Goal: Entertainment & Leisure: Browse casually

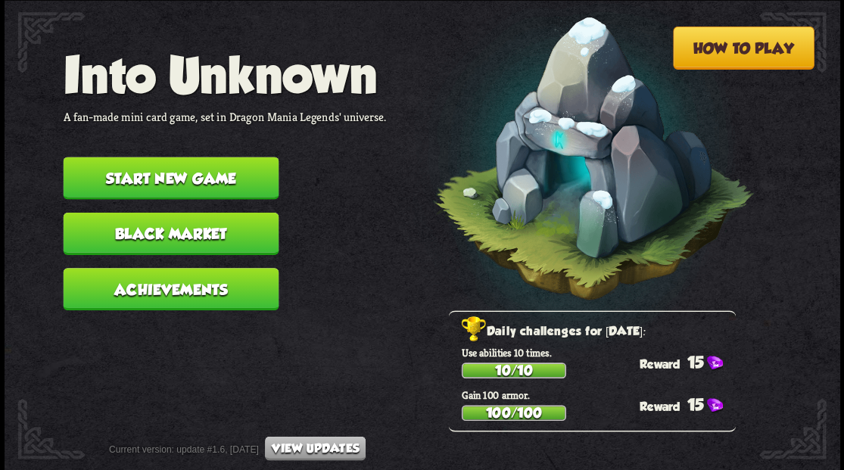
scroll to position [50, 0]
click at [754, 52] on button "How to play" at bounding box center [743, 47] width 142 height 43
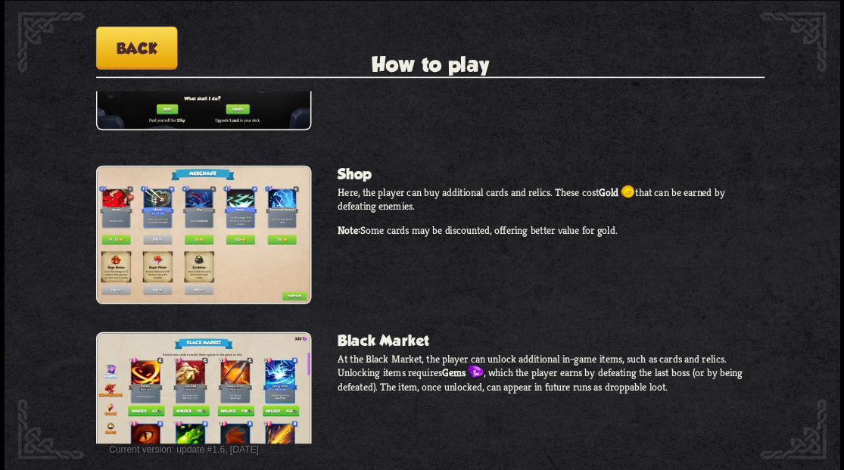
scroll to position [1277, 0]
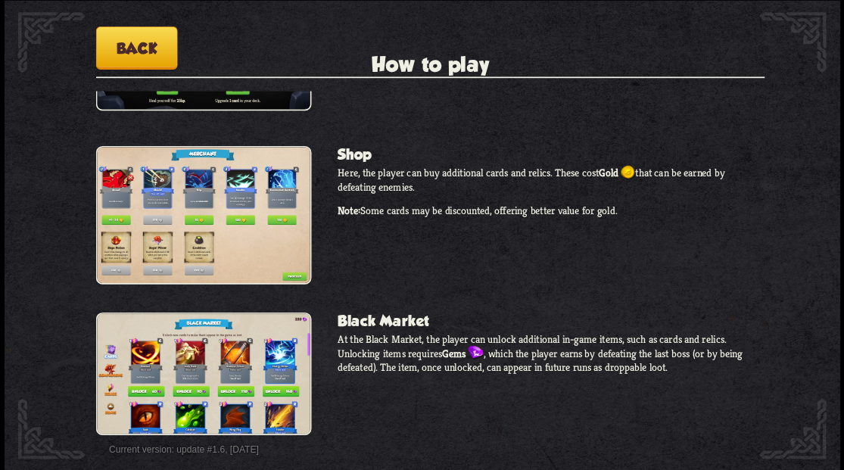
click at [141, 45] on button "Back" at bounding box center [136, 47] width 82 height 43
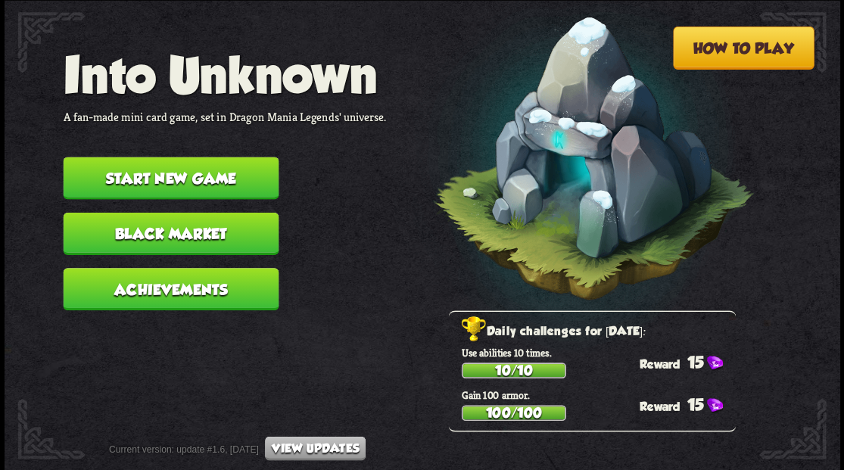
click at [166, 290] on button "Achievements" at bounding box center [171, 289] width 216 height 42
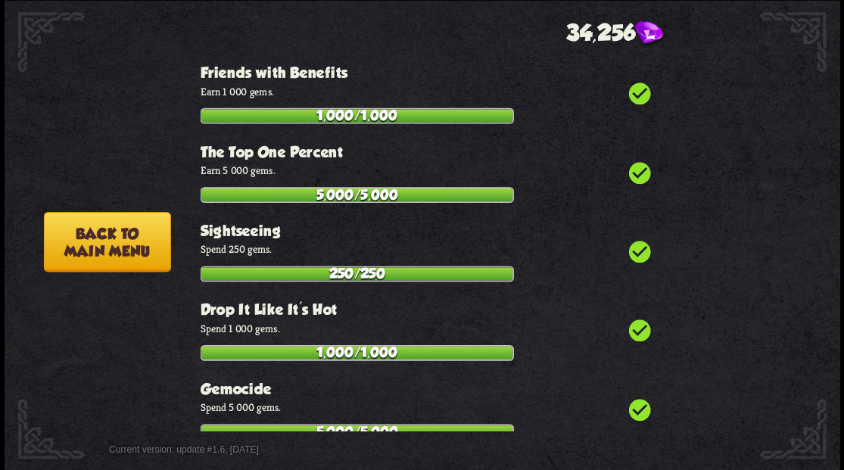
scroll to position [5318, 0]
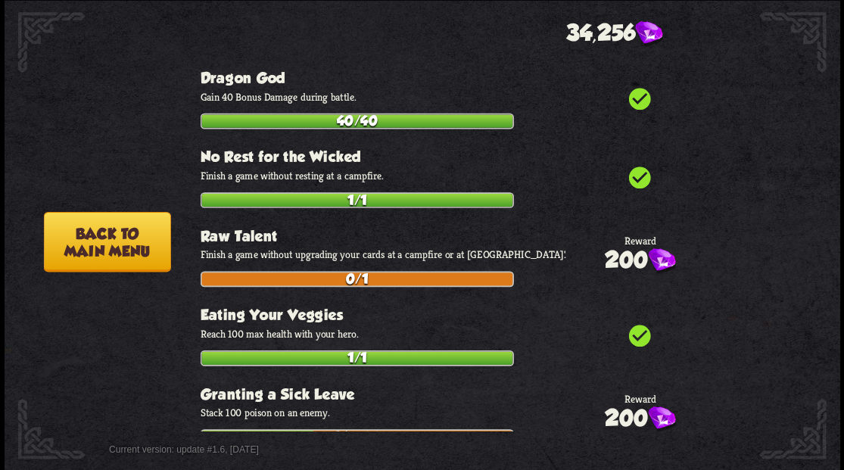
click at [110, 248] on button "Back to main menu" at bounding box center [106, 241] width 127 height 60
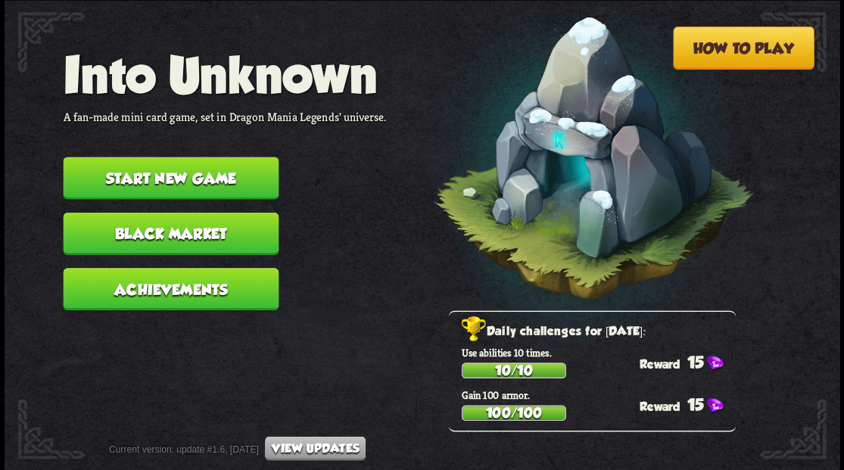
click at [124, 242] on button "Black Market" at bounding box center [171, 233] width 216 height 42
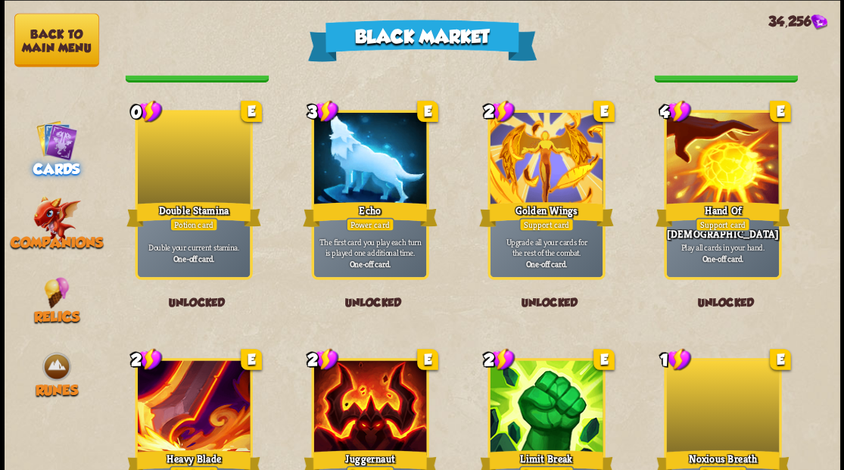
scroll to position [1120, 0]
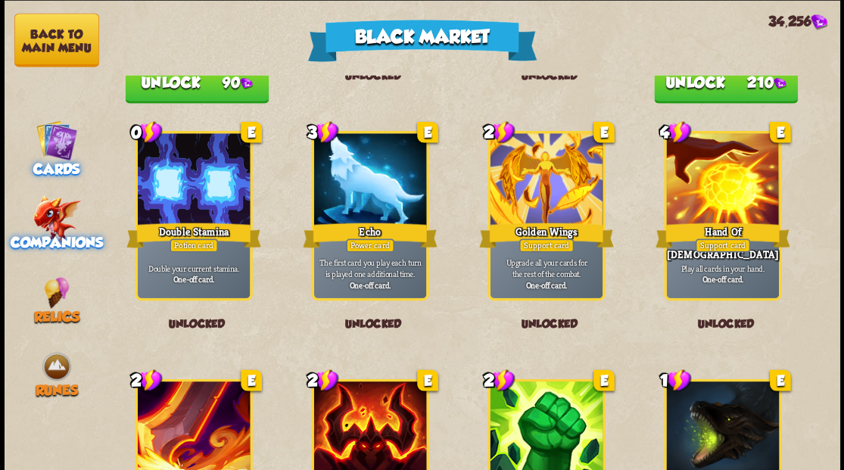
click at [44, 211] on img at bounding box center [57, 218] width 48 height 47
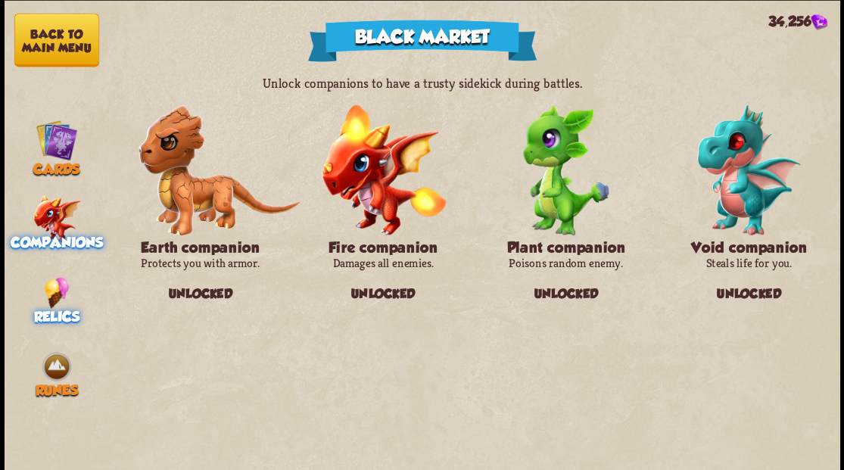
click at [48, 297] on img at bounding box center [56, 292] width 25 height 31
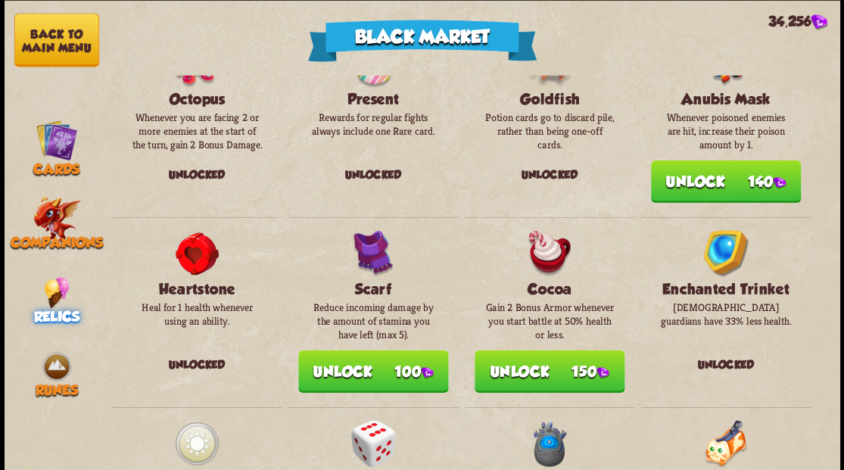
scroll to position [1126, 0]
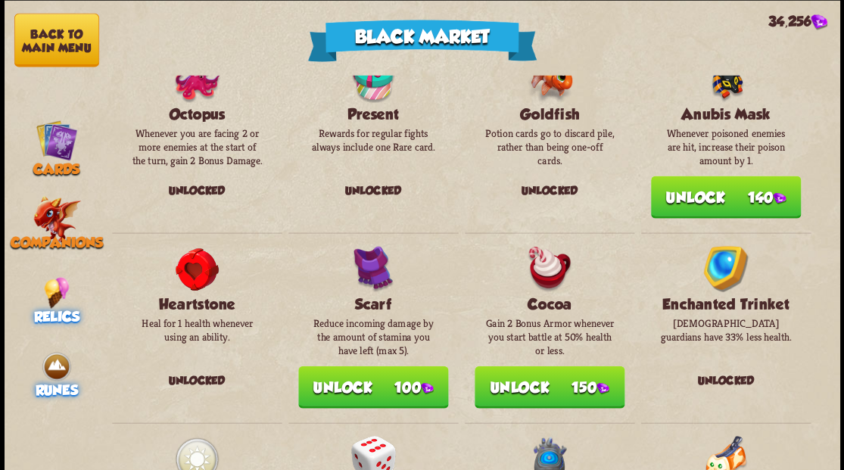
click at [61, 372] on img at bounding box center [56, 365] width 31 height 31
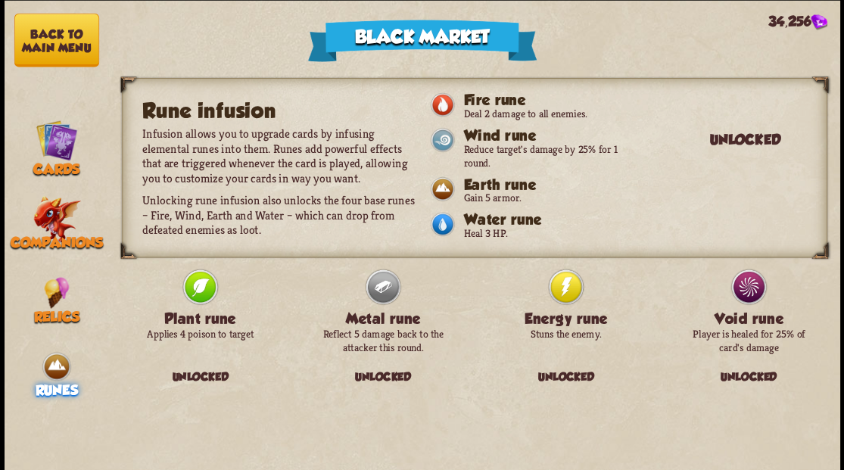
click at [42, 45] on button "Back to main menu" at bounding box center [56, 40] width 85 height 54
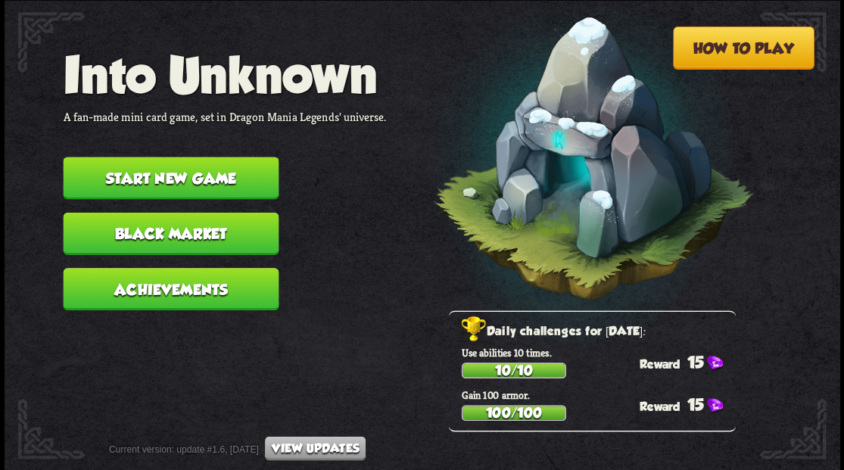
click at [154, 171] on button "Start new game" at bounding box center [171, 178] width 216 height 42
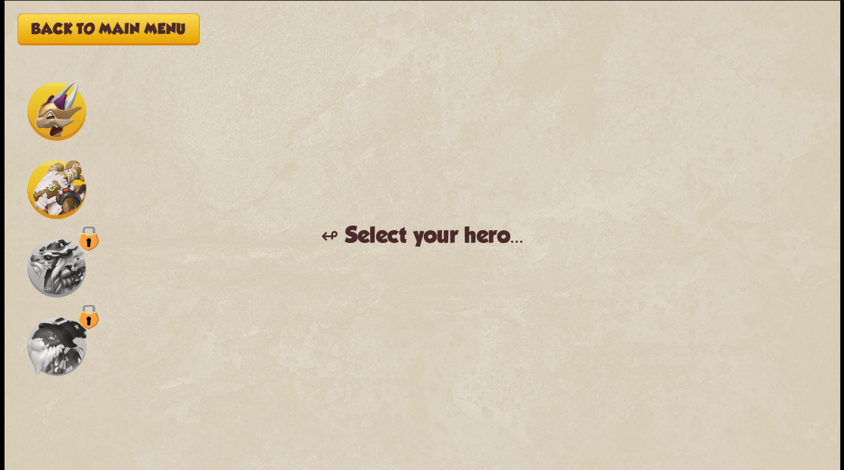
click at [63, 269] on img at bounding box center [56, 267] width 59 height 59
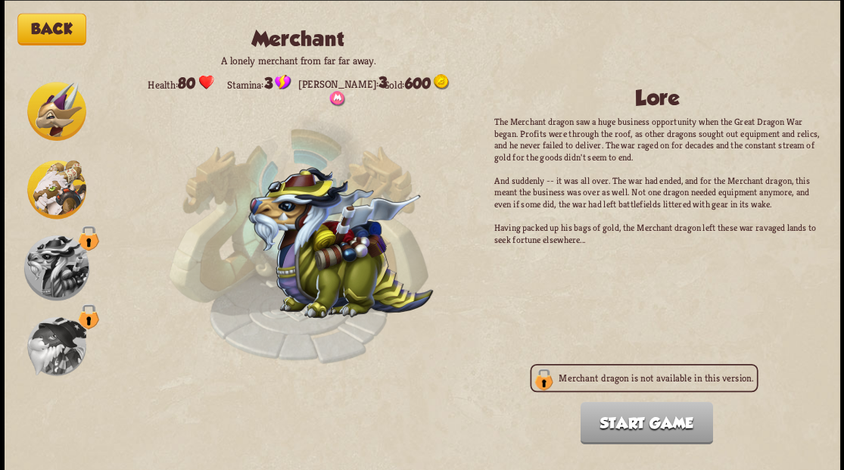
click at [542, 380] on div "Merchant dragon is not available in this version." at bounding box center [644, 377] width 228 height 28
drag, startPoint x: 543, startPoint y: 381, endPoint x: 589, endPoint y: 400, distance: 48.9
click at [545, 383] on div "Merchant dragon is not available in this version." at bounding box center [644, 377] width 228 height 28
click at [41, 347] on img at bounding box center [56, 345] width 59 height 59
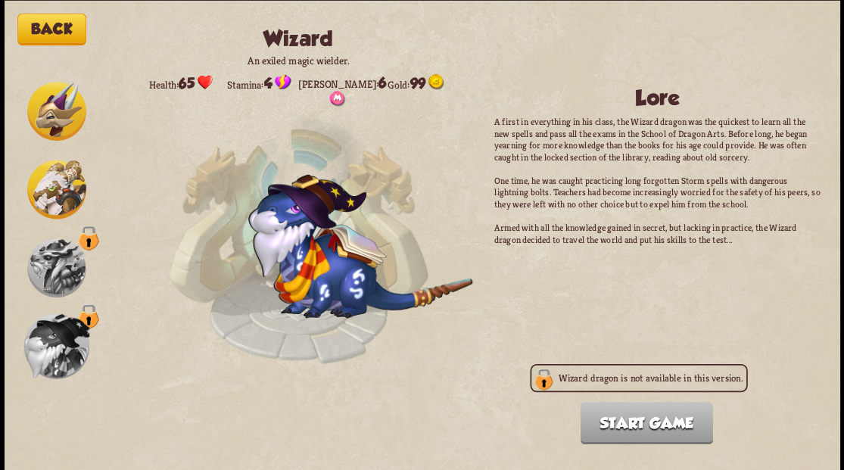
click at [572, 385] on div "Wizard dragon is not available in this version." at bounding box center [638, 377] width 217 height 28
click at [52, 111] on img at bounding box center [56, 111] width 59 height 59
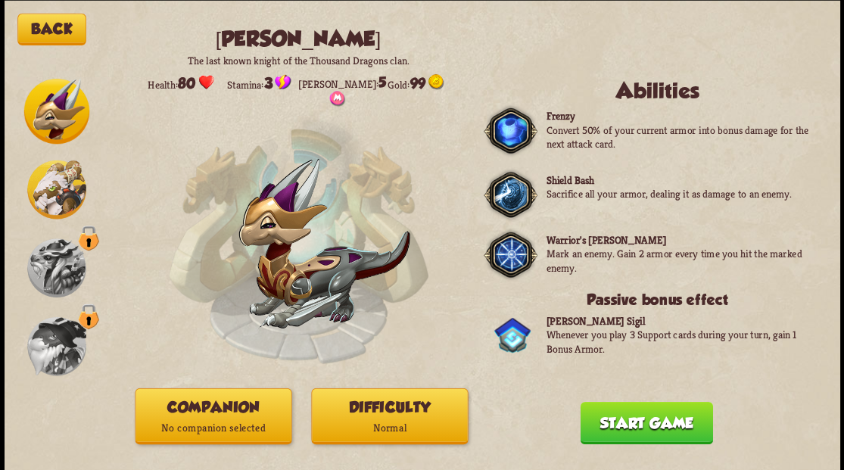
click at [210, 421] on p "No companion selected" at bounding box center [212, 427] width 155 height 21
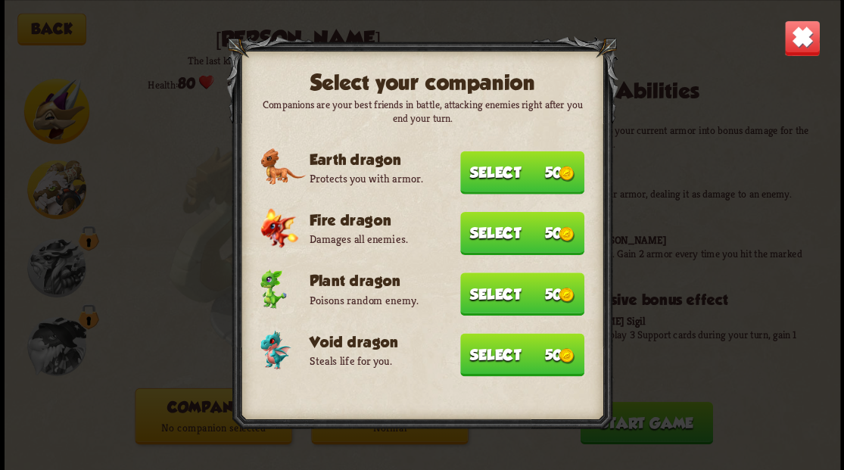
click at [520, 374] on div at bounding box center [422, 235] width 392 height 398
click at [512, 359] on button "Select 50" at bounding box center [522, 354] width 124 height 43
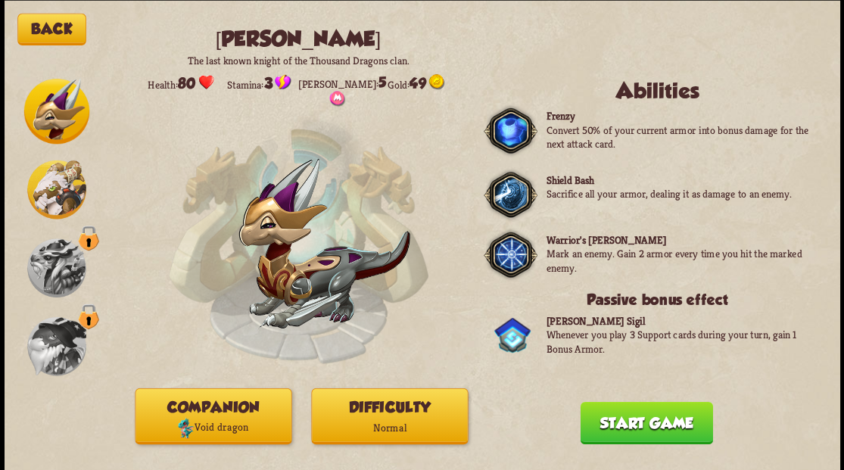
click at [616, 438] on button "Start game" at bounding box center [646, 422] width 132 height 42
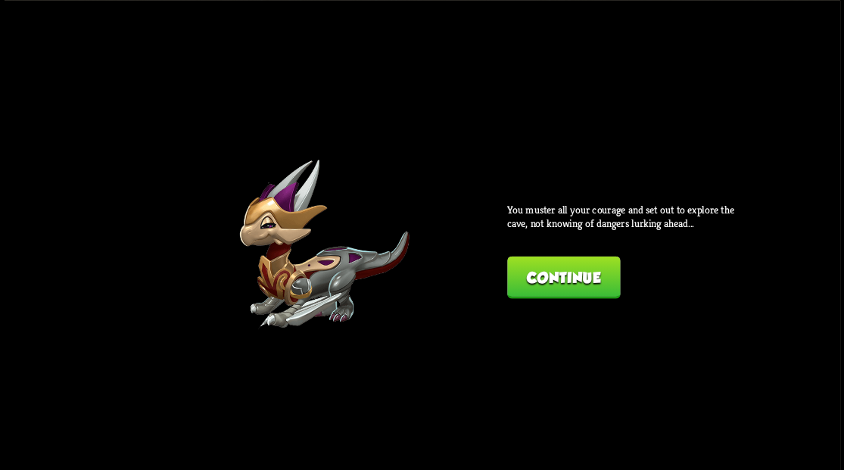
click at [557, 280] on button "Continue" at bounding box center [563, 277] width 113 height 42
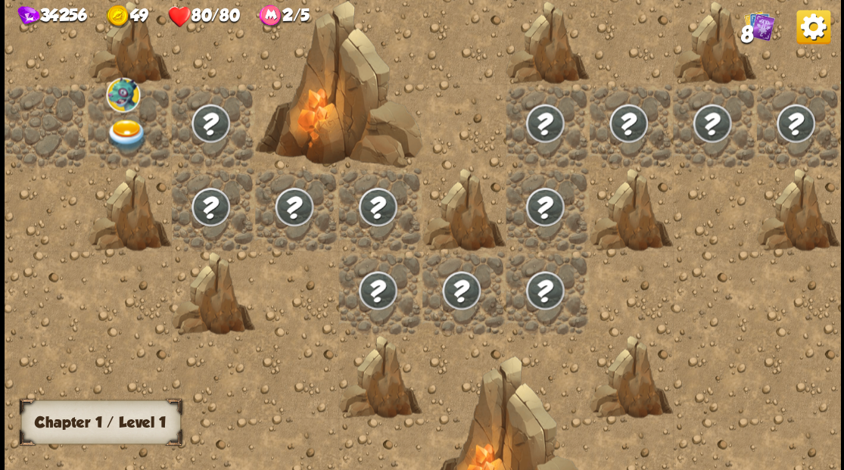
click at [33, 135] on div at bounding box center [46, 124] width 83 height 83
click at [124, 131] on img at bounding box center [127, 135] width 42 height 33
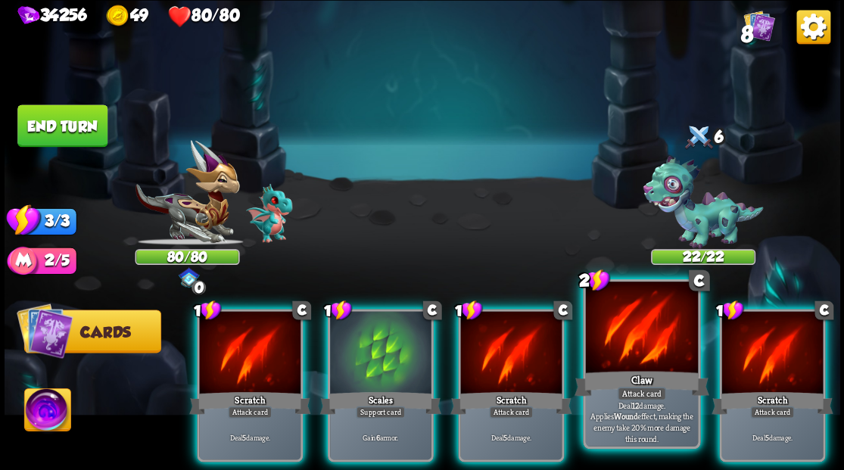
click at [640, 344] on div at bounding box center [641, 329] width 112 height 95
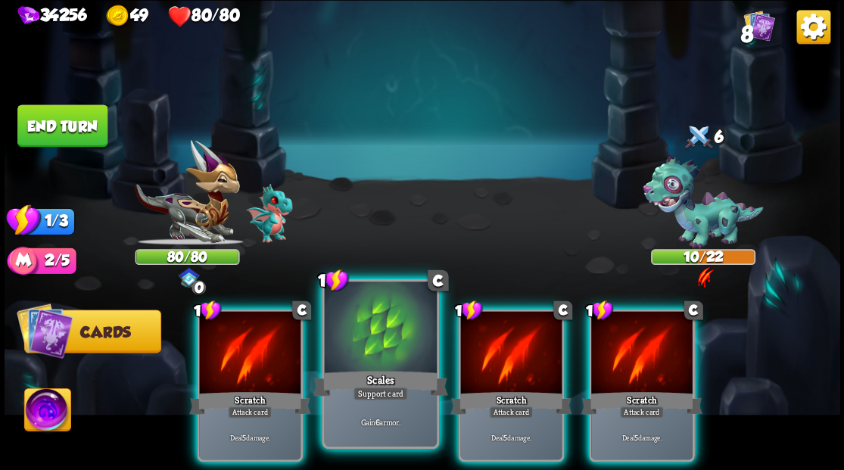
click at [366, 387] on div "1 C Scales Support card Gain 6 armor." at bounding box center [380, 363] width 117 height 170
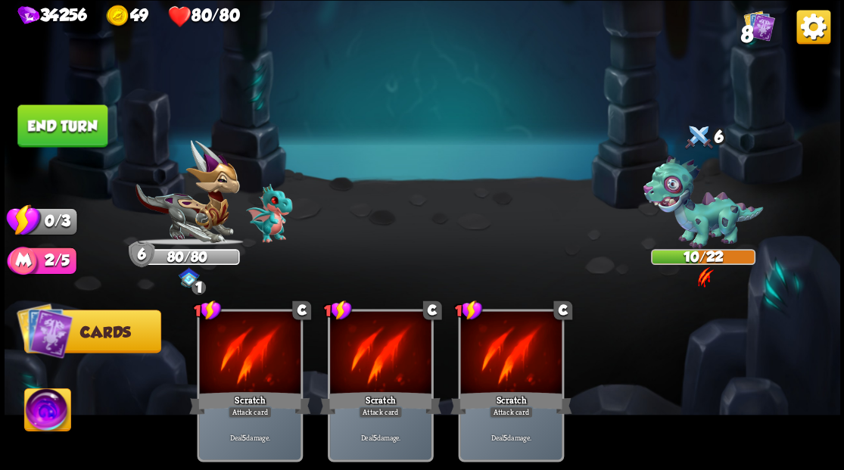
click at [39, 123] on button "End turn" at bounding box center [62, 125] width 90 height 42
